Goal: Transaction & Acquisition: Book appointment/travel/reservation

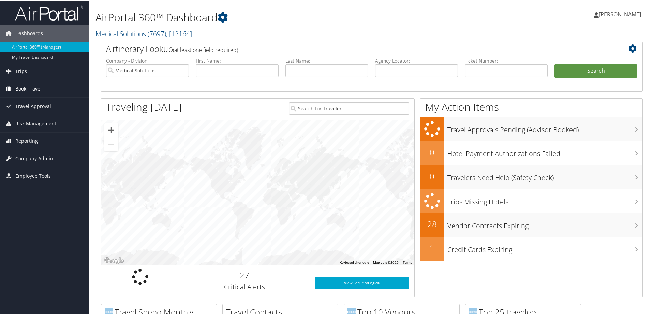
click at [31, 84] on span "Book Travel" at bounding box center [28, 88] width 26 height 17
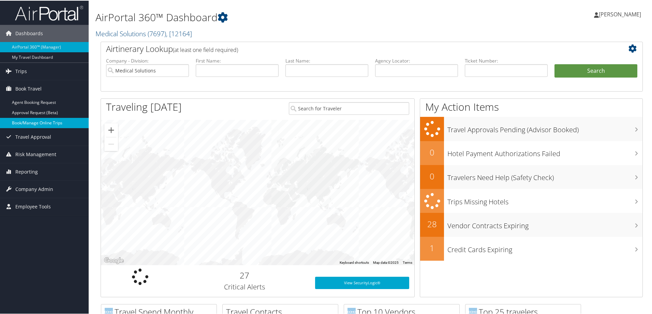
click at [42, 121] on link "Book/Manage Online Trips" at bounding box center [44, 122] width 89 height 10
